Goal: Information Seeking & Learning: Compare options

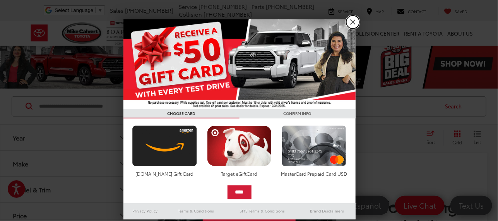
click at [355, 20] on link "X" at bounding box center [352, 21] width 13 height 13
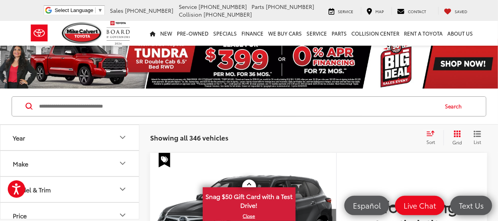
click at [121, 164] on icon "Make" at bounding box center [122, 163] width 9 height 9
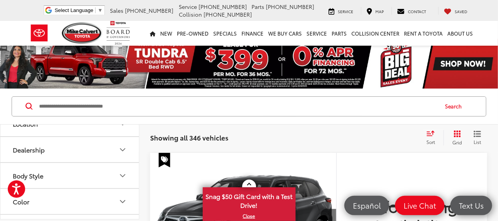
scroll to position [309, 0]
click at [75, 62] on label "Toyota (208)" at bounding box center [69, 55] width 31 height 13
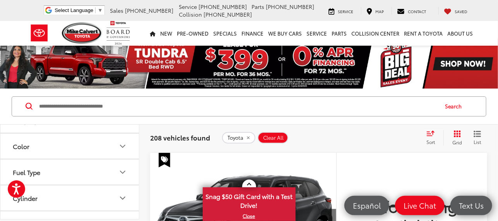
scroll to position [387, 0]
click at [120, 15] on icon "Model & Trim" at bounding box center [122, 10] width 9 height 9
click at [51, 31] on label "Highlander (20)" at bounding box center [69, 24] width 104 height 14
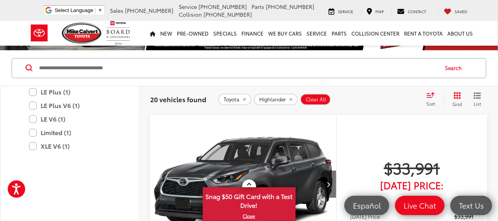
scroll to position [77, 0]
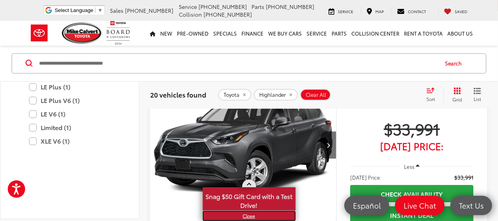
click at [246, 215] on link "X" at bounding box center [248, 216] width 91 height 9
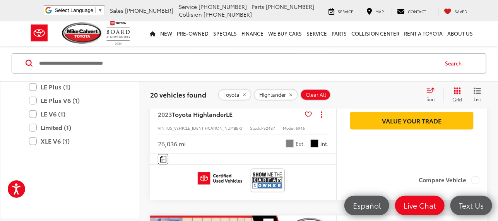
scroll to position [116, 0]
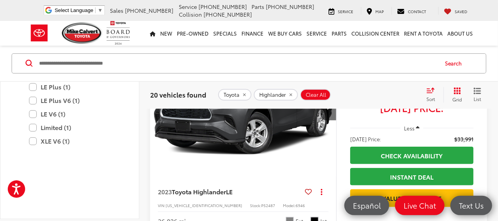
click at [429, 96] on span "Sort" at bounding box center [430, 99] width 9 height 7
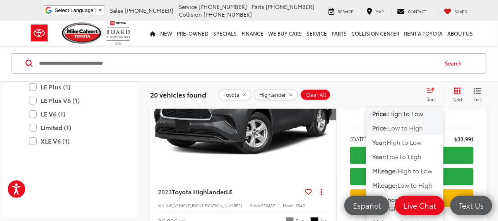
click at [401, 132] on button "Price: Low to High" at bounding box center [404, 128] width 77 height 14
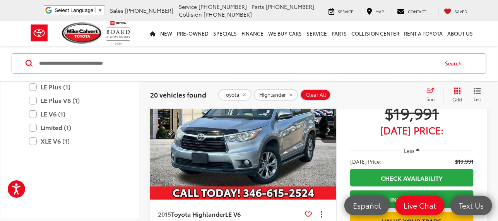
scroll to position [1087, 0]
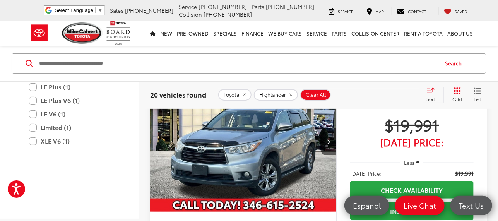
click at [278, 169] on img "2015 Toyota Highlander LE V6 0" at bounding box center [243, 142] width 187 height 140
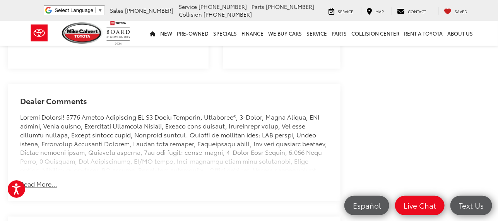
scroll to position [464, 0]
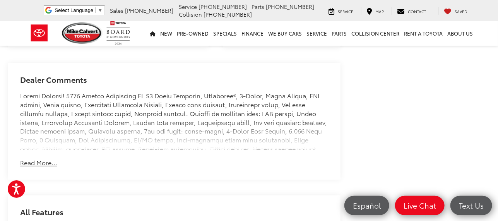
click at [43, 167] on button "Read More..." at bounding box center [38, 163] width 37 height 9
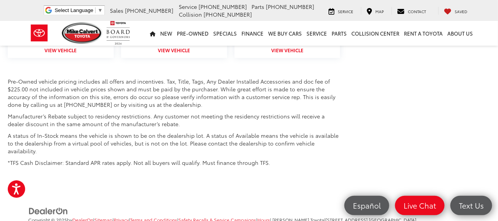
scroll to position [1197, 0]
